Goal: Information Seeking & Learning: Learn about a topic

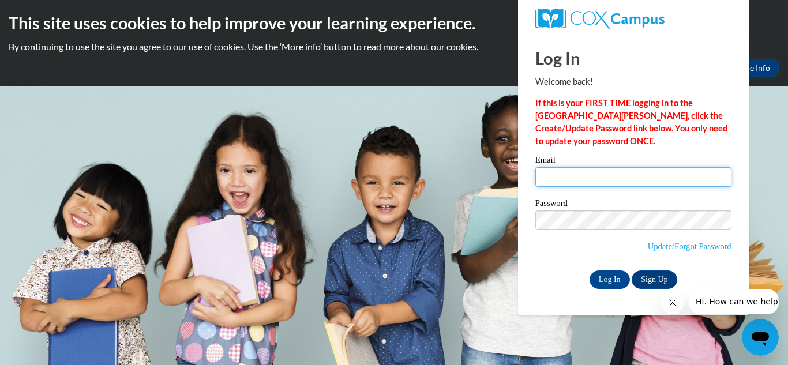
click at [551, 177] on input "Email" at bounding box center [633, 177] width 196 height 20
type input "carryna.light2004@gmail.com"
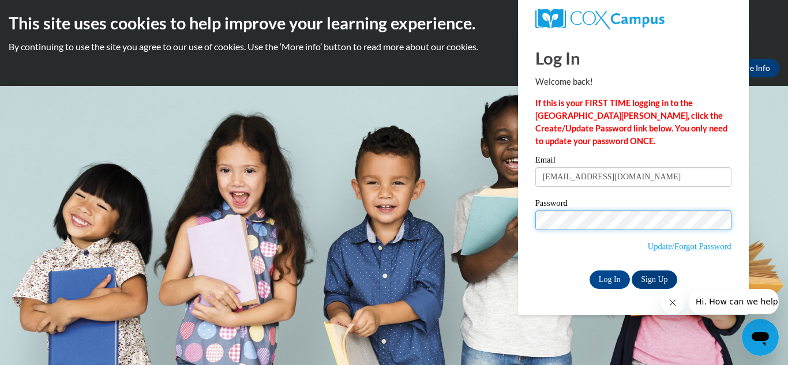
click at [589, 270] on input "Log In" at bounding box center [609, 279] width 40 height 18
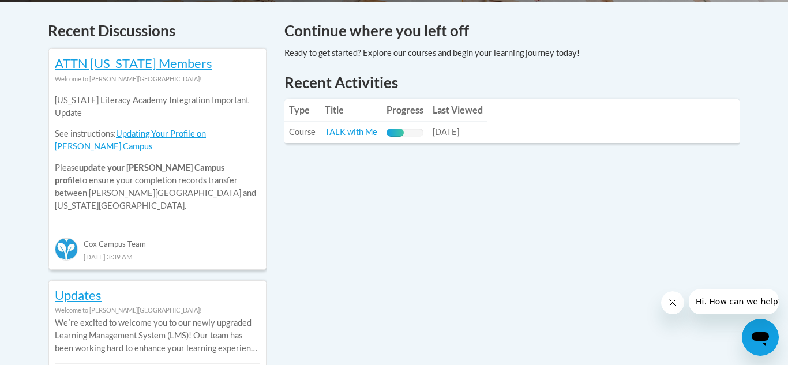
scroll to position [491, 0]
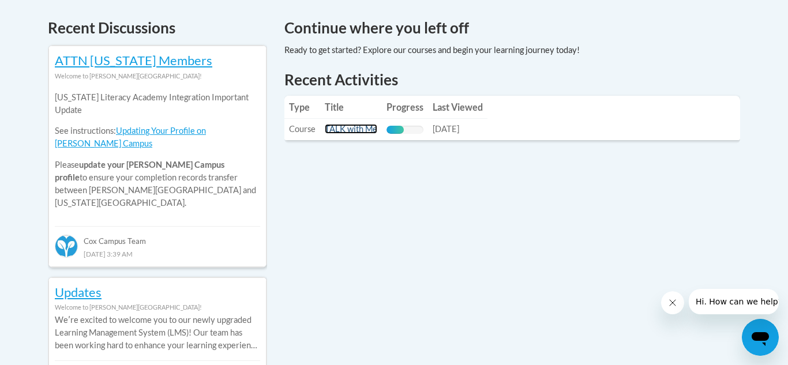
click at [365, 127] on link "TALK with Me" at bounding box center [351, 129] width 52 height 10
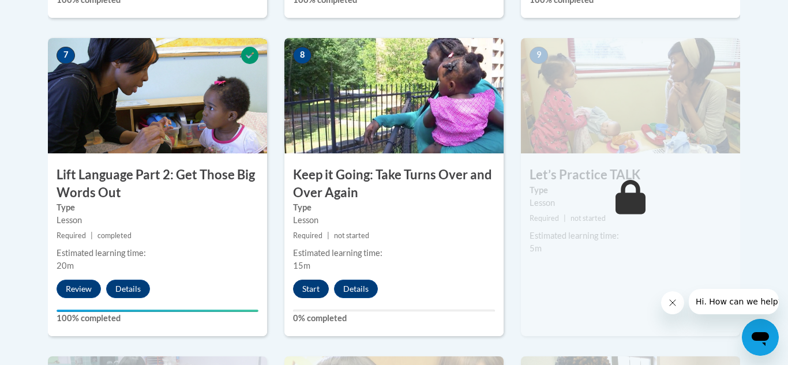
scroll to position [988, 0]
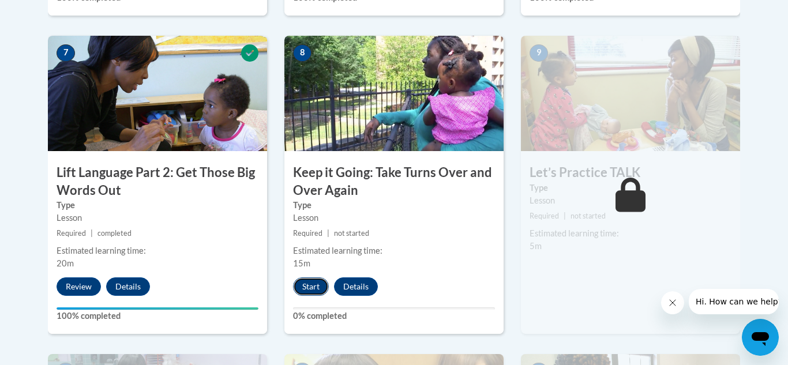
click at [311, 286] on button "Start" at bounding box center [311, 286] width 36 height 18
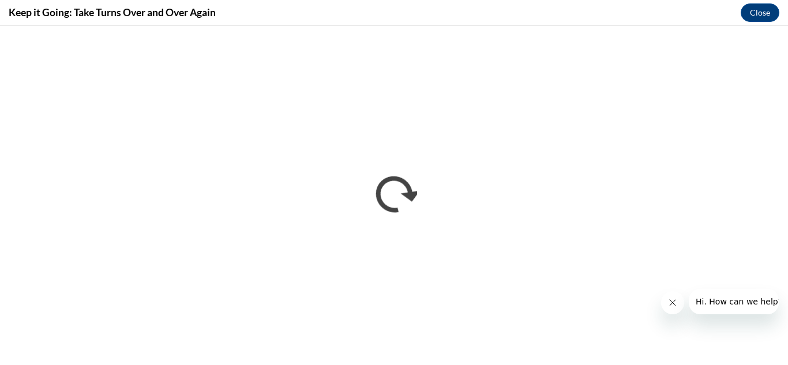
scroll to position [0, 0]
click at [661, 305] on button "Close message from company" at bounding box center [672, 302] width 23 height 23
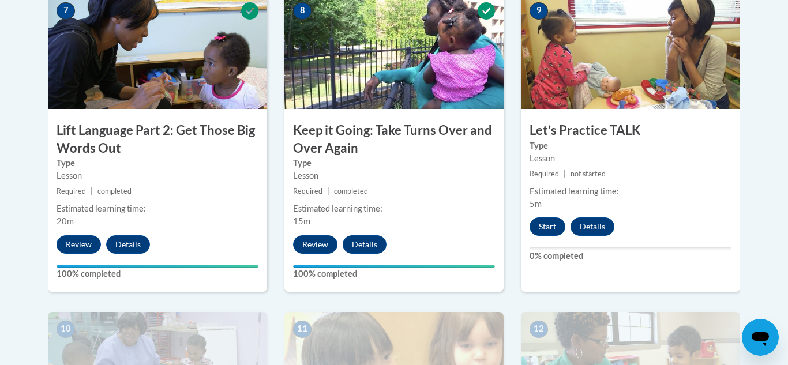
scroll to position [1030, 0]
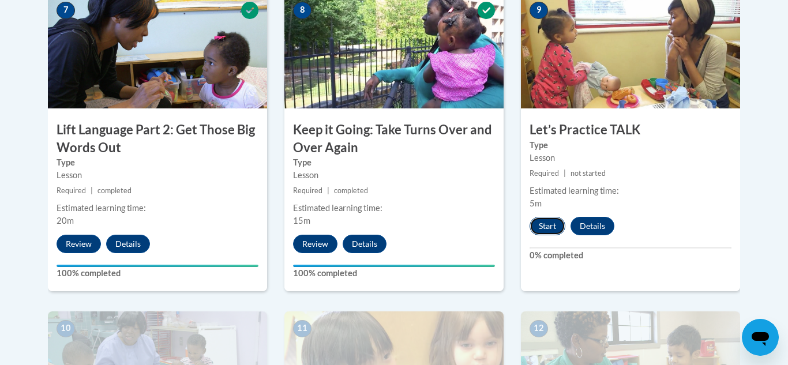
click at [549, 230] on button "Start" at bounding box center [547, 226] width 36 height 18
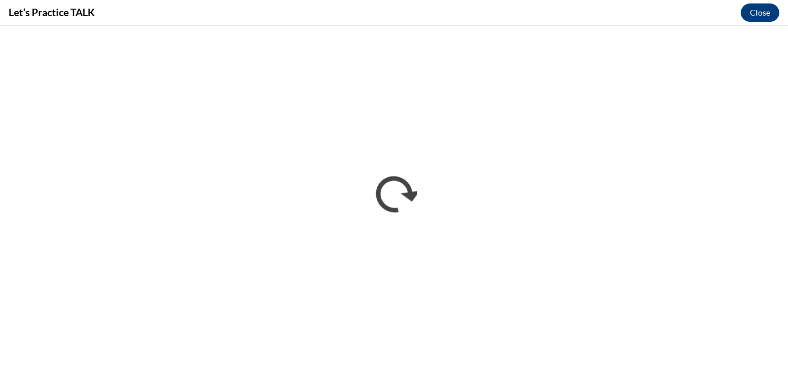
scroll to position [0, 0]
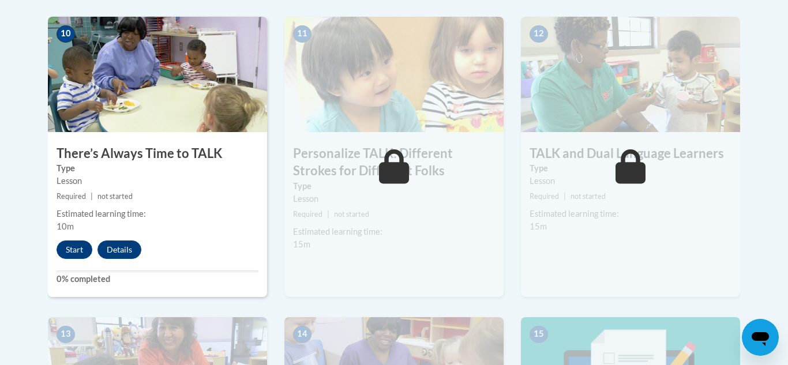
scroll to position [1331, 0]
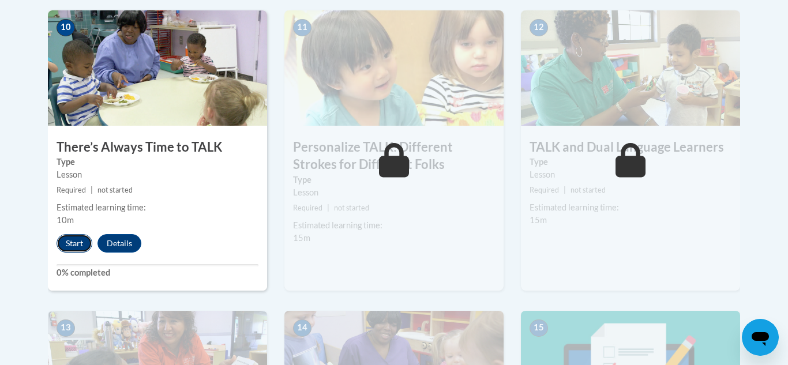
click at [88, 236] on button "Start" at bounding box center [75, 243] width 36 height 18
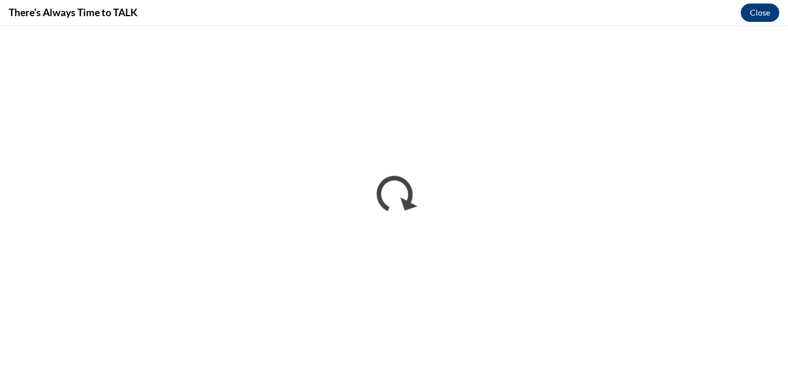
scroll to position [0, 0]
